Goal: Task Accomplishment & Management: Manage account settings

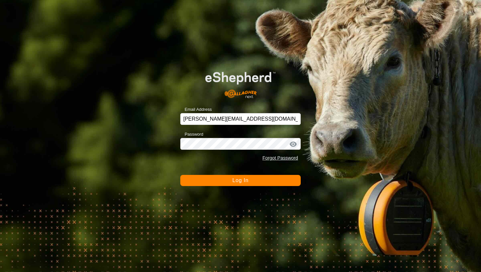
click at [257, 181] on button "Log In" at bounding box center [240, 180] width 120 height 11
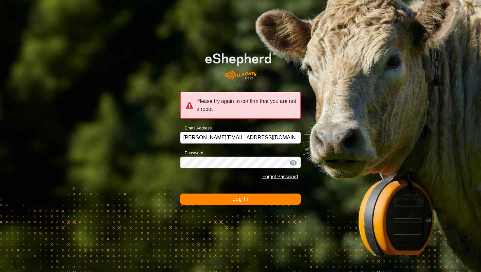
click at [247, 199] on span "Log In" at bounding box center [240, 199] width 16 height 6
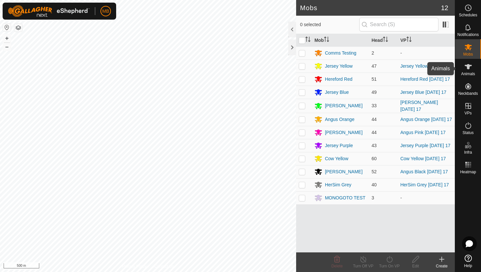
click at [466, 70] on icon at bounding box center [468, 67] width 8 height 8
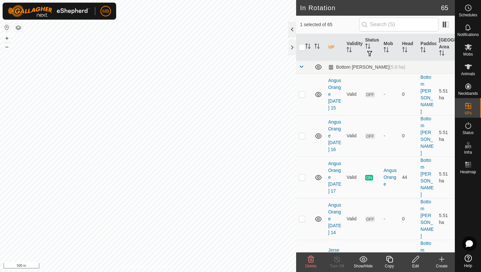
click at [292, 30] on div at bounding box center [292, 30] width 8 height 16
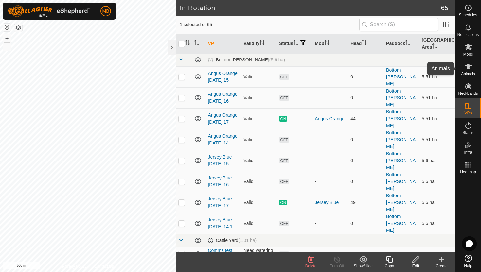
click at [470, 67] on icon at bounding box center [468, 67] width 8 height 8
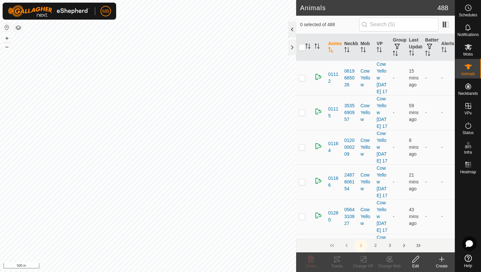
click at [292, 30] on div at bounding box center [292, 30] width 8 height 16
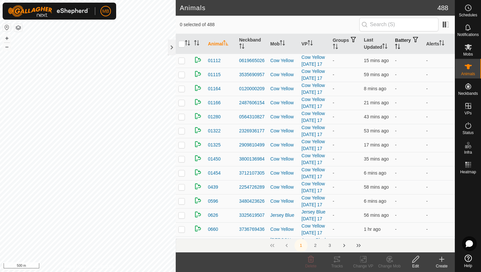
click at [400, 44] on icon "Activate to sort" at bounding box center [397, 46] width 5 height 5
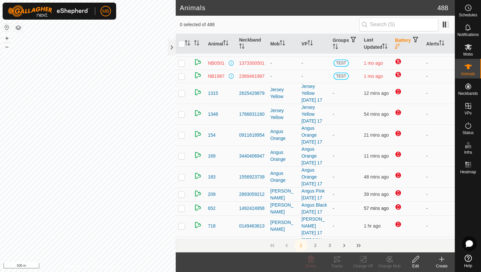
scroll to position [29, 0]
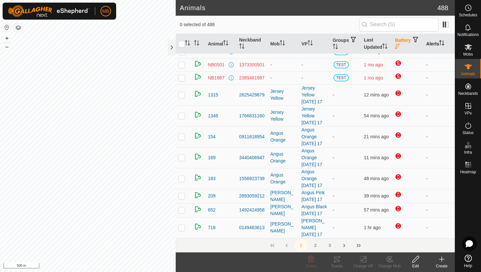
click at [441, 41] on icon "Activate to sort" at bounding box center [440, 42] width 1 height 5
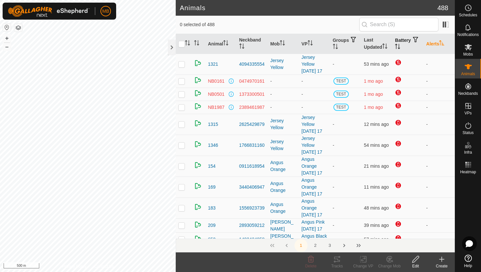
click at [442, 41] on icon "Activate to sort" at bounding box center [441, 42] width 5 height 5
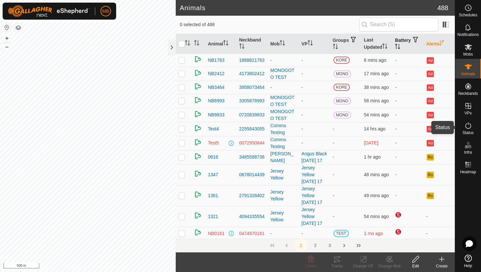
click at [467, 127] on icon at bounding box center [468, 126] width 8 height 8
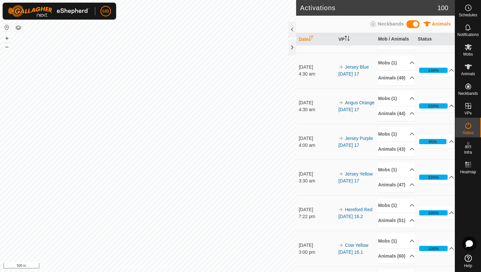
scroll to position [208, 0]
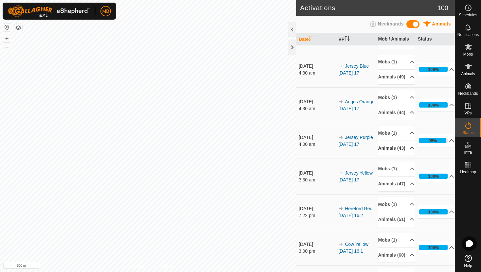
click at [408, 156] on p-accordion-header "Animals (43)" at bounding box center [396, 148] width 37 height 15
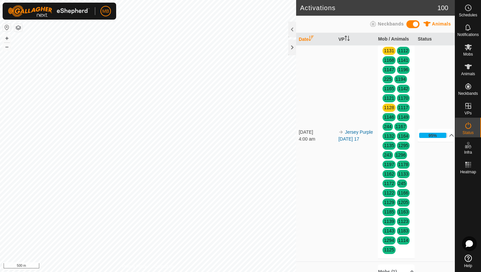
scroll to position [322, 0]
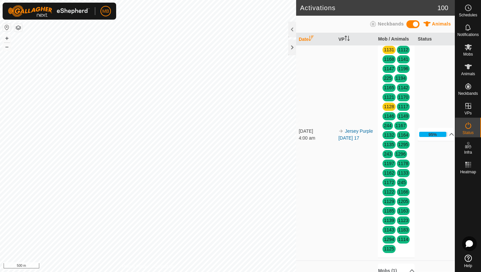
click at [407, 41] on p-accordion-header "Animals (43)" at bounding box center [396, 33] width 37 height 15
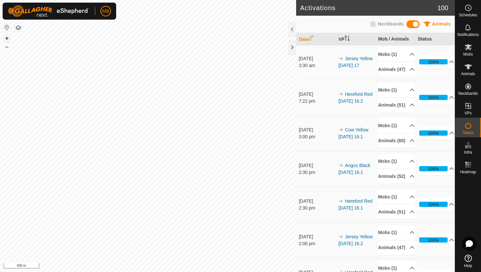
click at [6, 39] on button "+" at bounding box center [7, 38] width 8 height 8
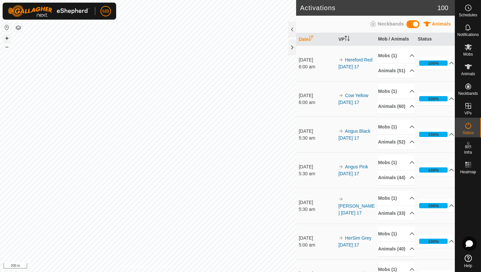
click at [7, 37] on button "+" at bounding box center [7, 38] width 8 height 8
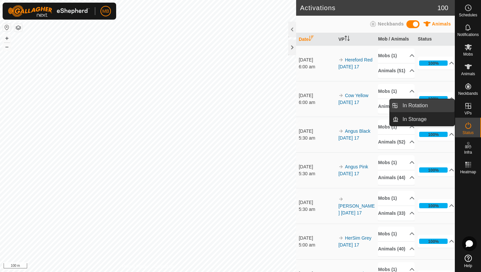
click at [438, 106] on link "In Rotation" at bounding box center [426, 105] width 56 height 13
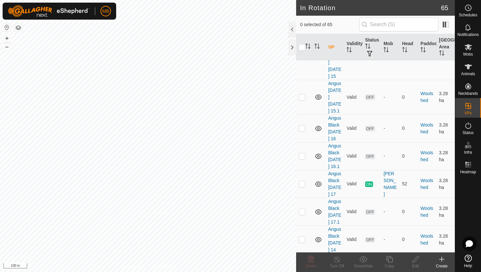
scroll to position [1744, 0]
click at [303, 185] on p-checkbox at bounding box center [302, 182] width 7 height 5
click at [300, 185] on p-checkbox at bounding box center [302, 182] width 7 height 5
checkbox input "false"
click at [468, 7] on icon at bounding box center [468, 8] width 1 height 2
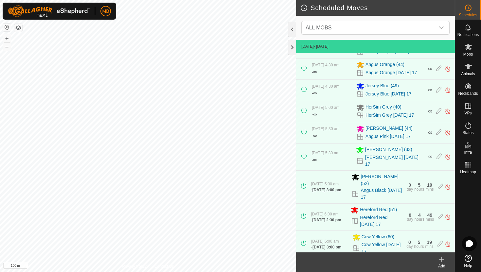
scroll to position [130, 0]
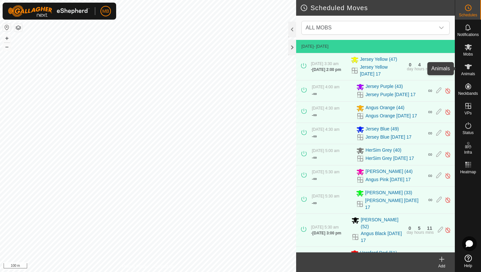
click at [468, 67] on icon at bounding box center [467, 66] width 7 height 5
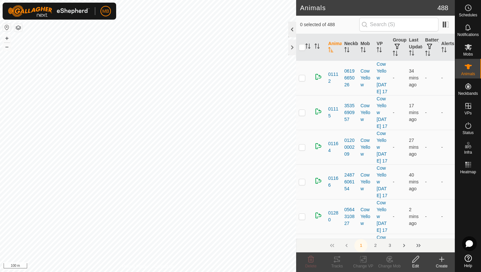
click at [291, 32] on div at bounding box center [292, 30] width 8 height 16
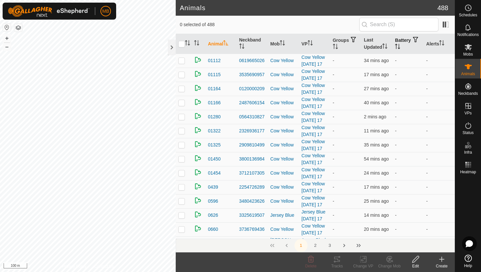
click at [400, 45] on icon "Activate to sort" at bounding box center [397, 46] width 5 height 5
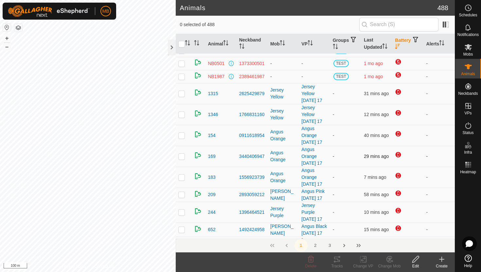
scroll to position [29, 0]
